Goal: Find specific page/section: Find specific page/section

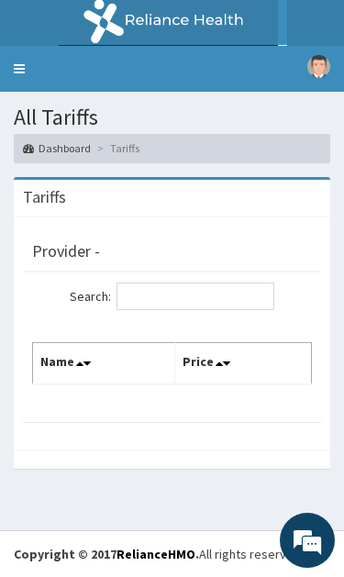
click at [17, 58] on link "Toggle navigation" at bounding box center [19, 69] width 39 height 46
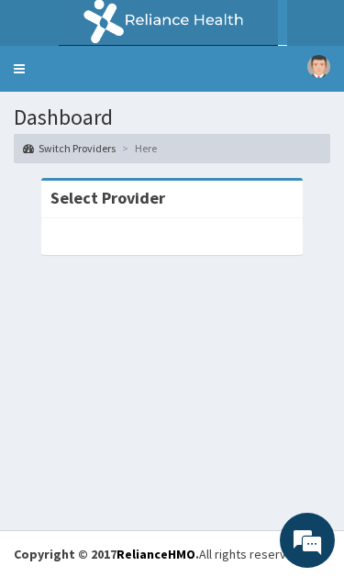
click at [29, 83] on link "Toggle navigation" at bounding box center [19, 69] width 39 height 46
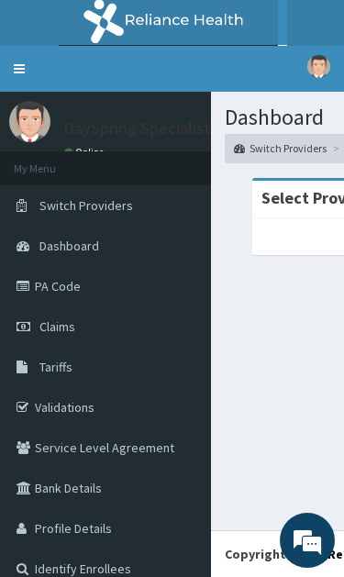
click at [99, 409] on link "Validations" at bounding box center [105, 407] width 211 height 40
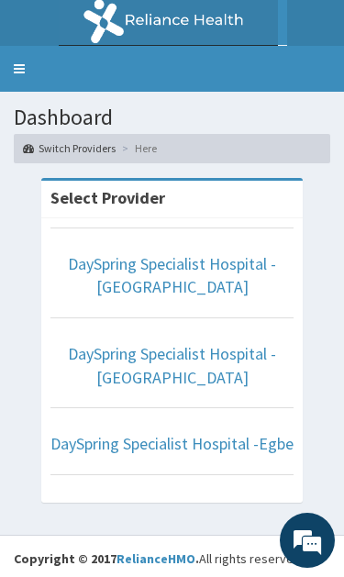
click at [224, 256] on link "DaySpring Specialist Hospital - Ikotun" at bounding box center [172, 275] width 208 height 45
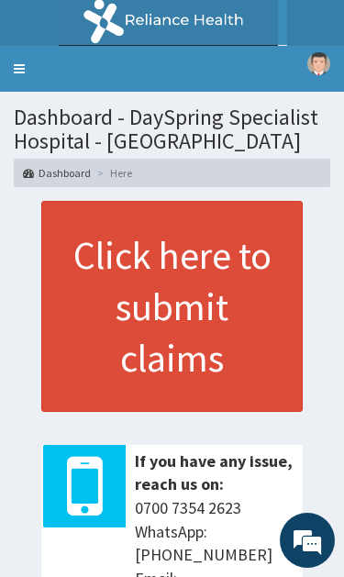
click at [24, 72] on link "Toggle navigation" at bounding box center [19, 69] width 39 height 46
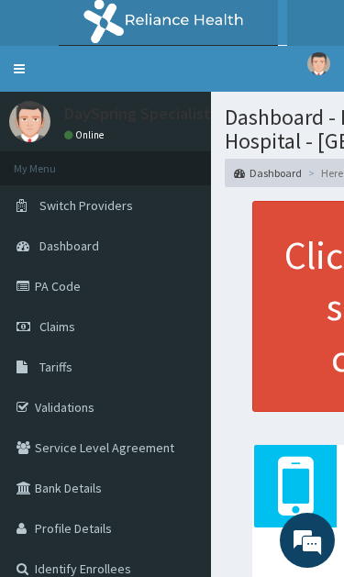
click at [84, 406] on link "Validations" at bounding box center [105, 407] width 211 height 40
